Goal: Go to known website: Access a specific website the user already knows

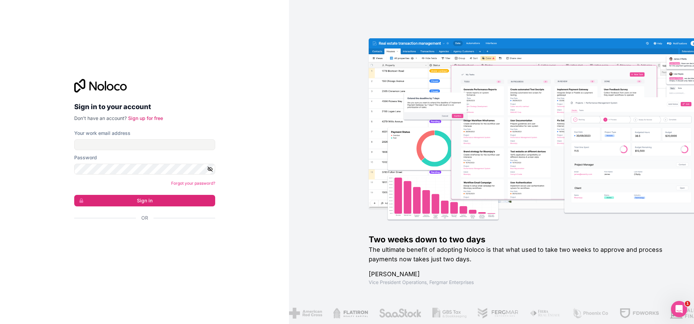
click at [146, 240] on div "Se connecter avec Google. S'ouvre dans un nouvel onglet." at bounding box center [142, 236] width 136 height 15
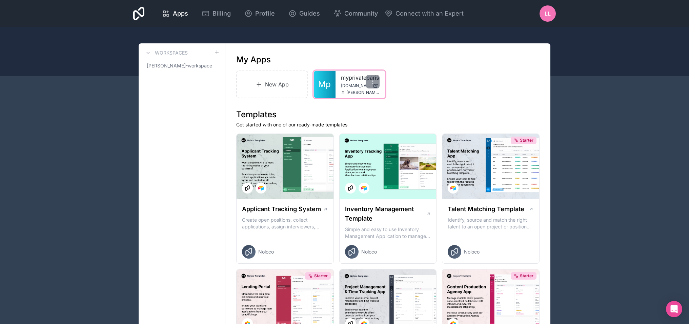
click at [346, 87] on span "[DOMAIN_NAME]" at bounding box center [355, 85] width 29 height 5
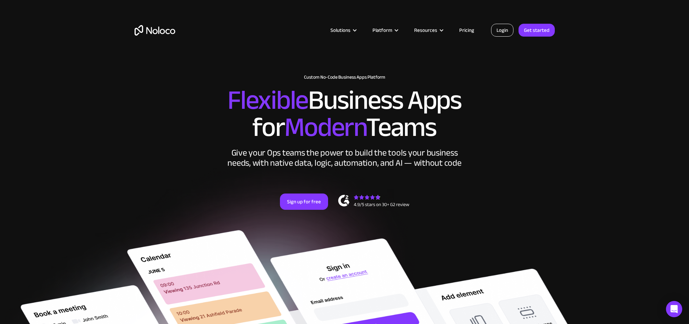
click at [500, 29] on link "Login" at bounding box center [502, 30] width 22 height 13
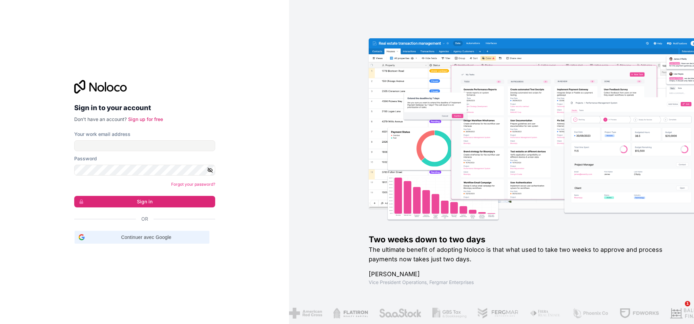
click at [173, 236] on span "Continuer avec Google" at bounding box center [146, 237] width 118 height 7
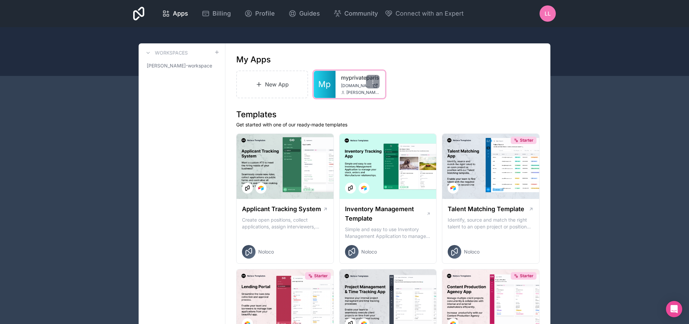
click at [354, 84] on span "[DOMAIN_NAME]" at bounding box center [355, 85] width 29 height 5
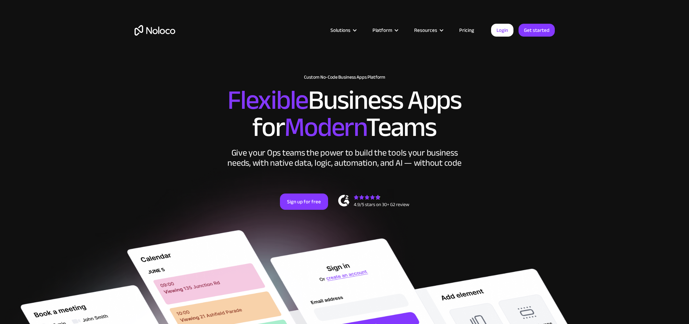
click at [499, 30] on link "Login" at bounding box center [502, 30] width 22 height 13
